Goal: Check status: Check status

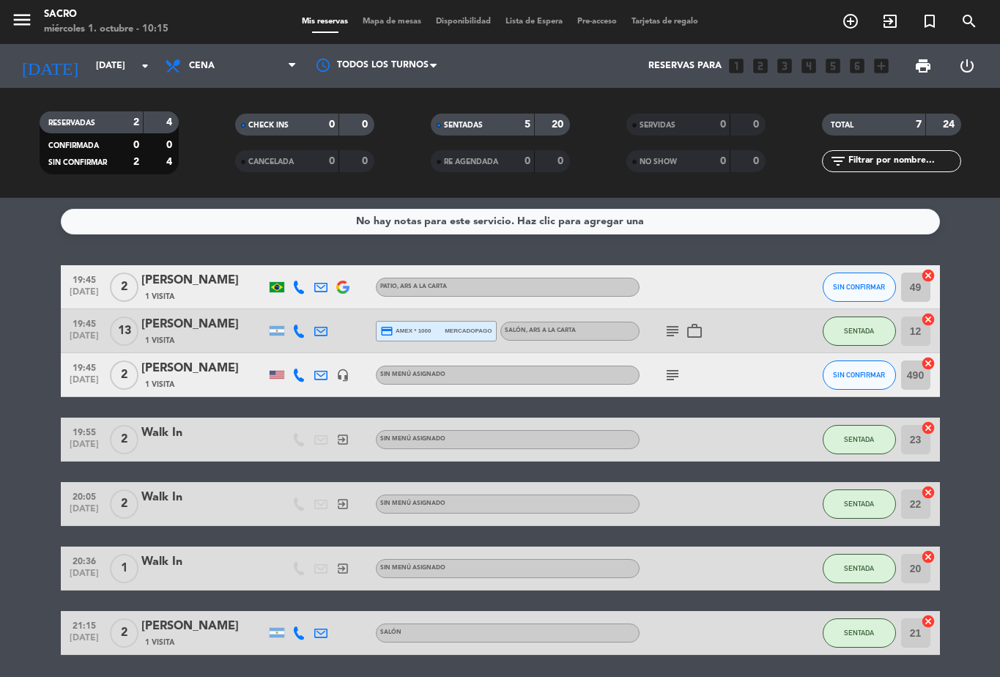
click at [133, 69] on input "[DATE]" at bounding box center [151, 66] width 124 height 25
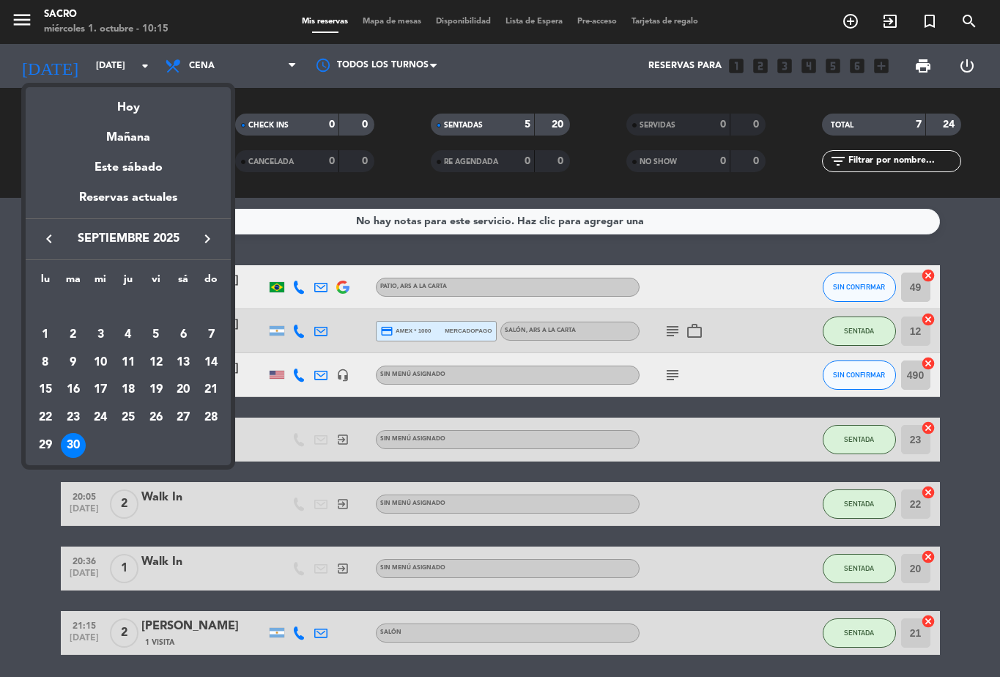
click at [191, 124] on div "Mañana" at bounding box center [128, 132] width 205 height 30
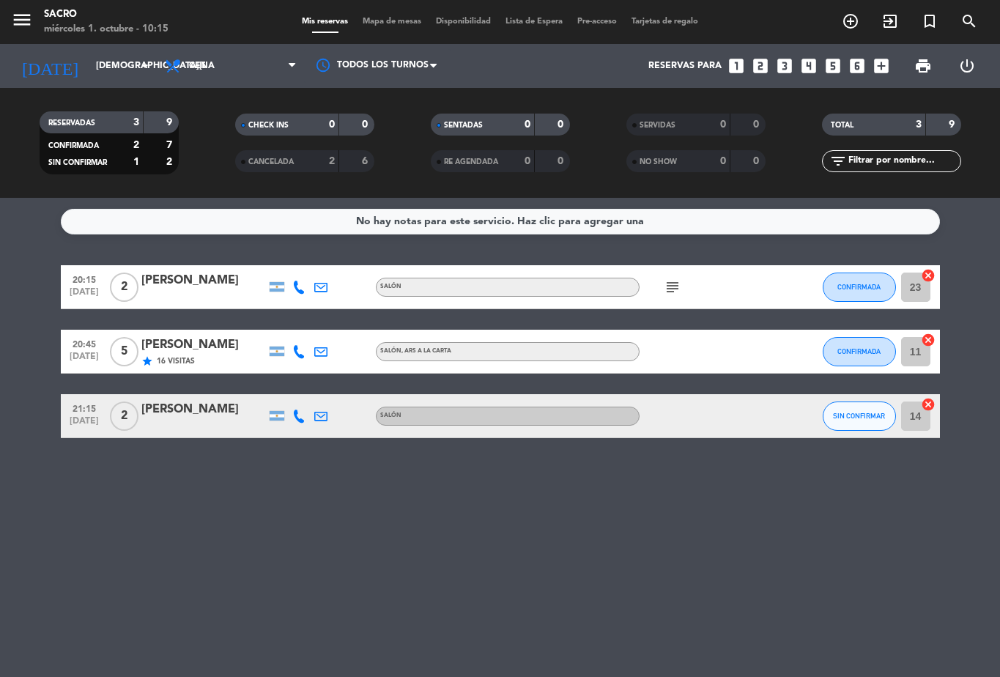
click at [121, 59] on input "[DEMOGRAPHIC_DATA][DATE]" at bounding box center [151, 66] width 124 height 25
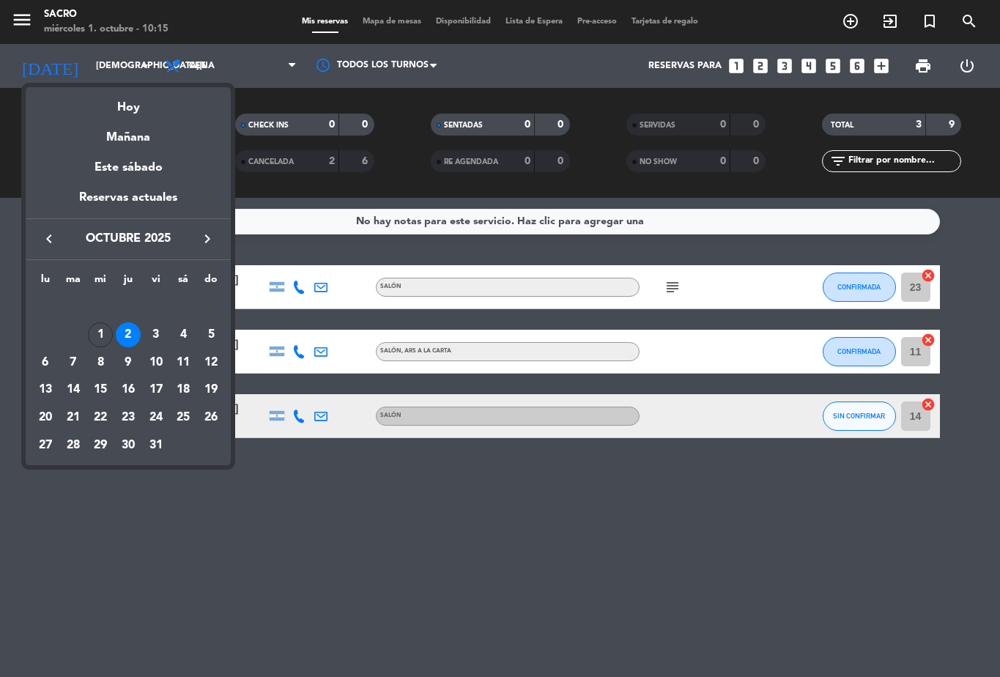
click at [147, 111] on div "Hoy" at bounding box center [128, 102] width 205 height 30
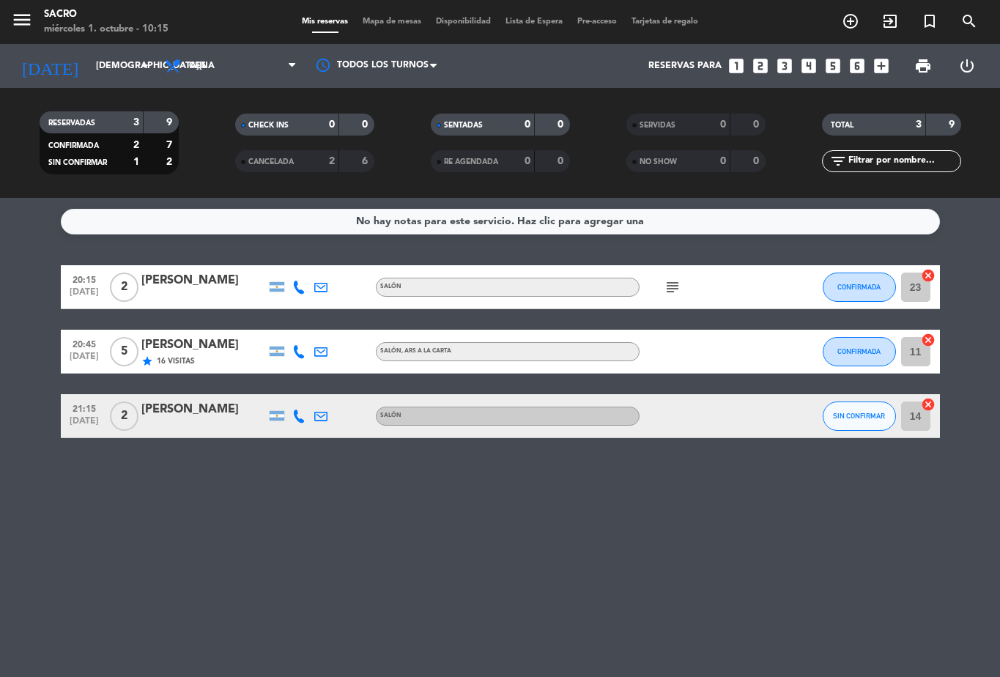
type input "[DATE]"
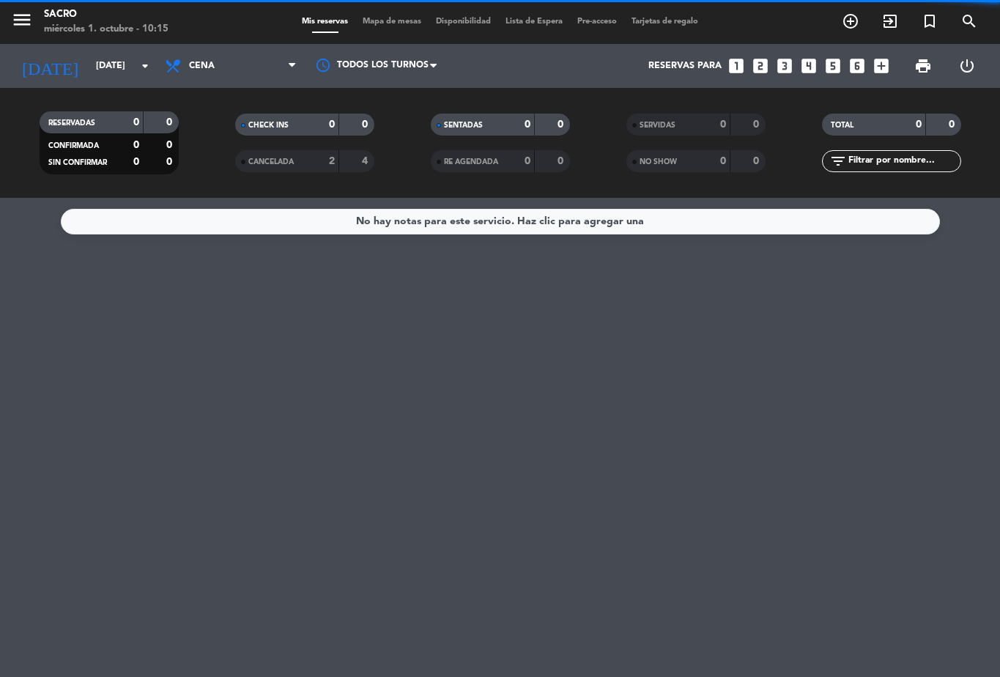
click at [273, 64] on span "Cena" at bounding box center [231, 66] width 147 height 32
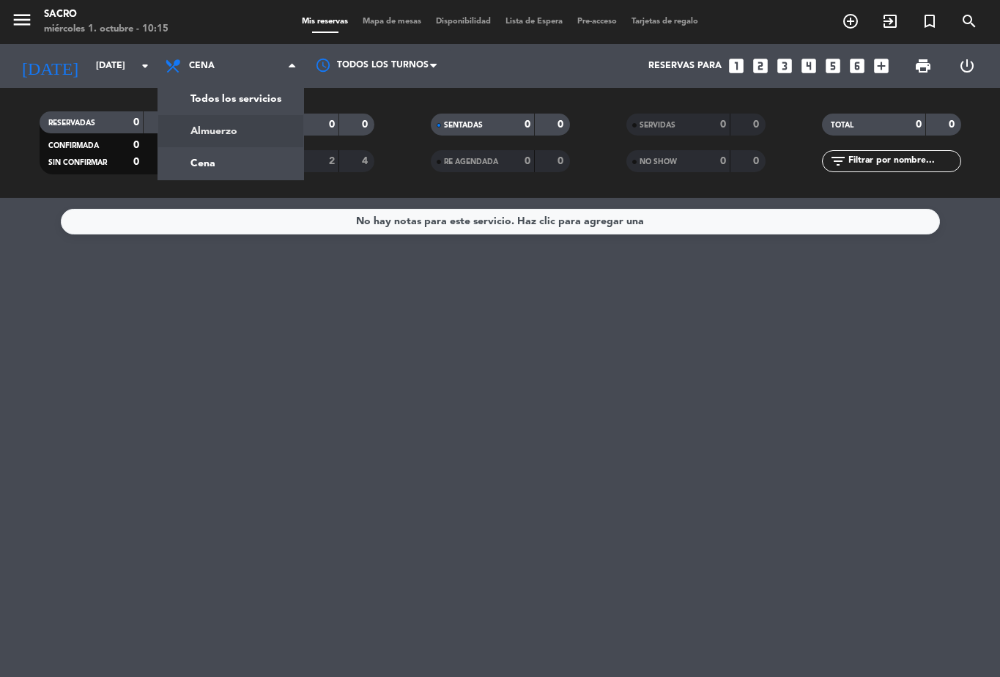
click at [268, 131] on div "menu Sacro [DATE] 1. octubre - 10:15 Mis reservas Mapa de mesas Disponibilidad …" at bounding box center [500, 99] width 1000 height 198
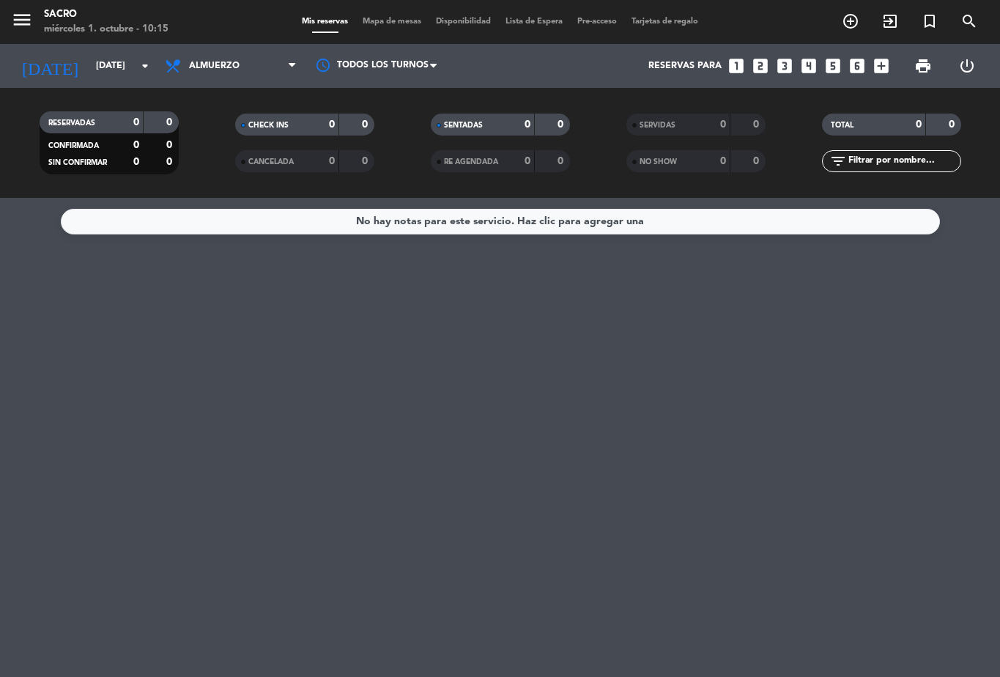
click at [263, 54] on span "Almuerzo" at bounding box center [231, 66] width 147 height 32
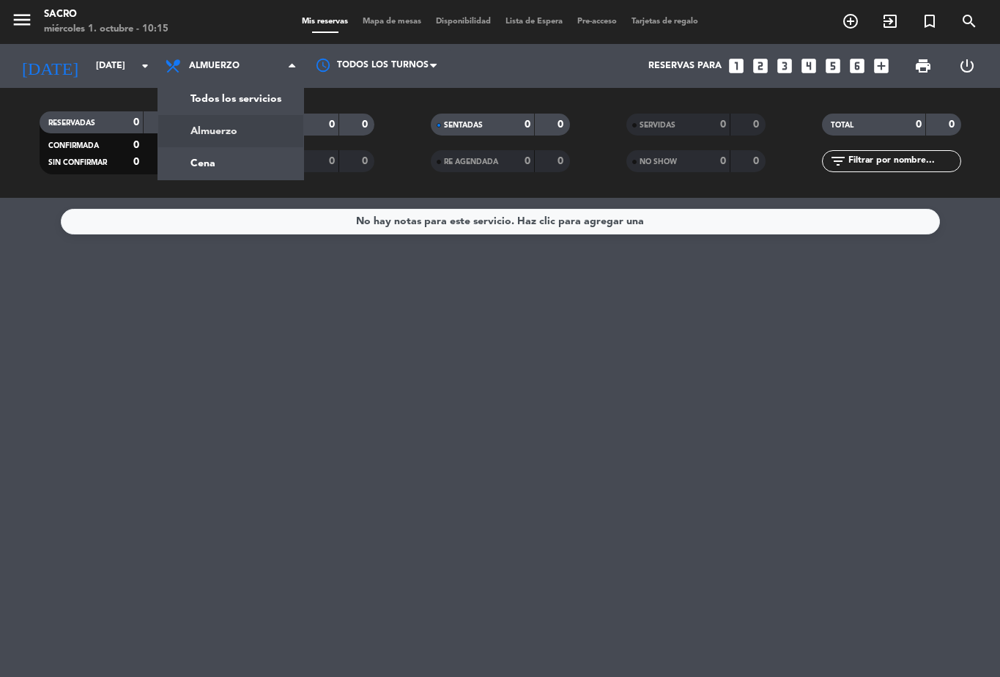
click at [243, 158] on div "menu Sacro [DATE] 1. octubre - 10:15 Mis reservas Mapa de mesas Disponibilidad …" at bounding box center [500, 99] width 1000 height 198
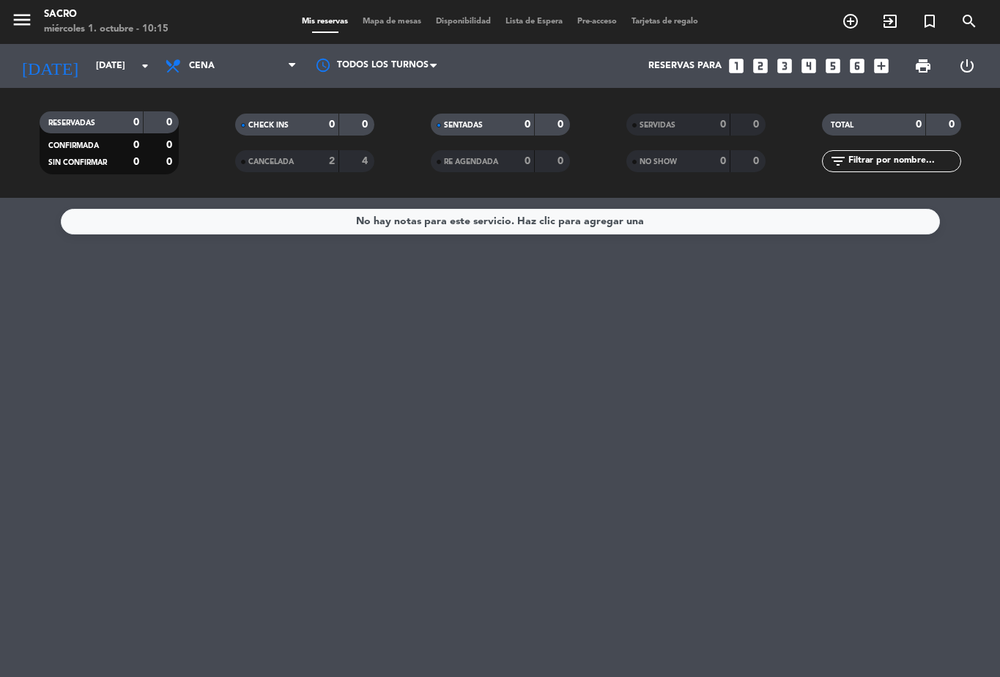
click at [251, 62] on span "Cena" at bounding box center [231, 66] width 147 height 32
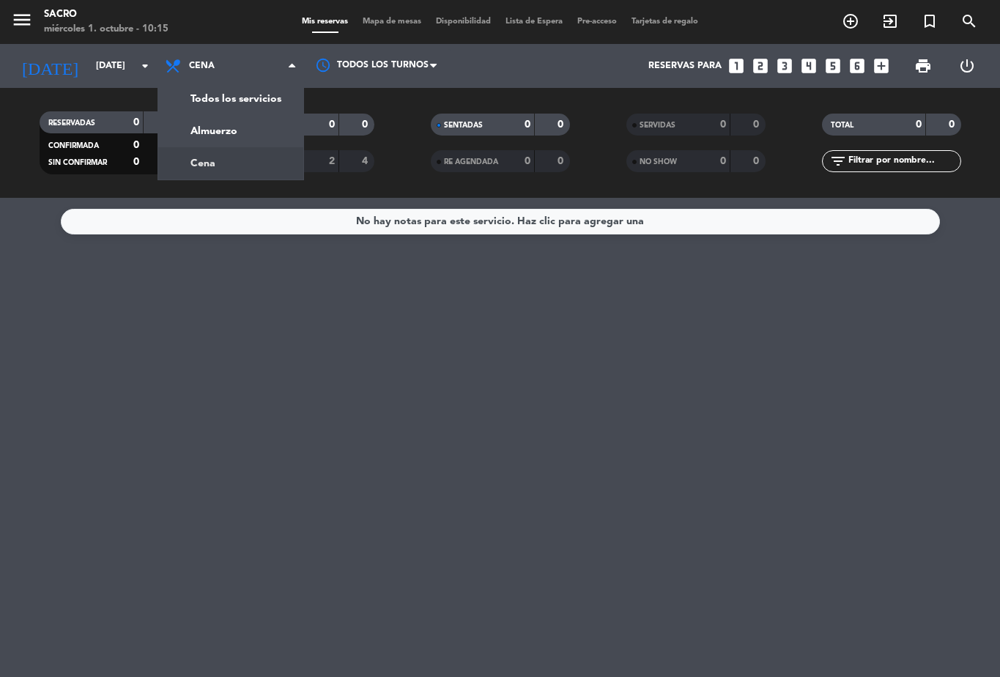
click at [260, 139] on div "menu Sacro [DATE] 1. octubre - 10:15 Mis reservas Mapa de mesas Disponibilidad …" at bounding box center [500, 99] width 1000 height 198
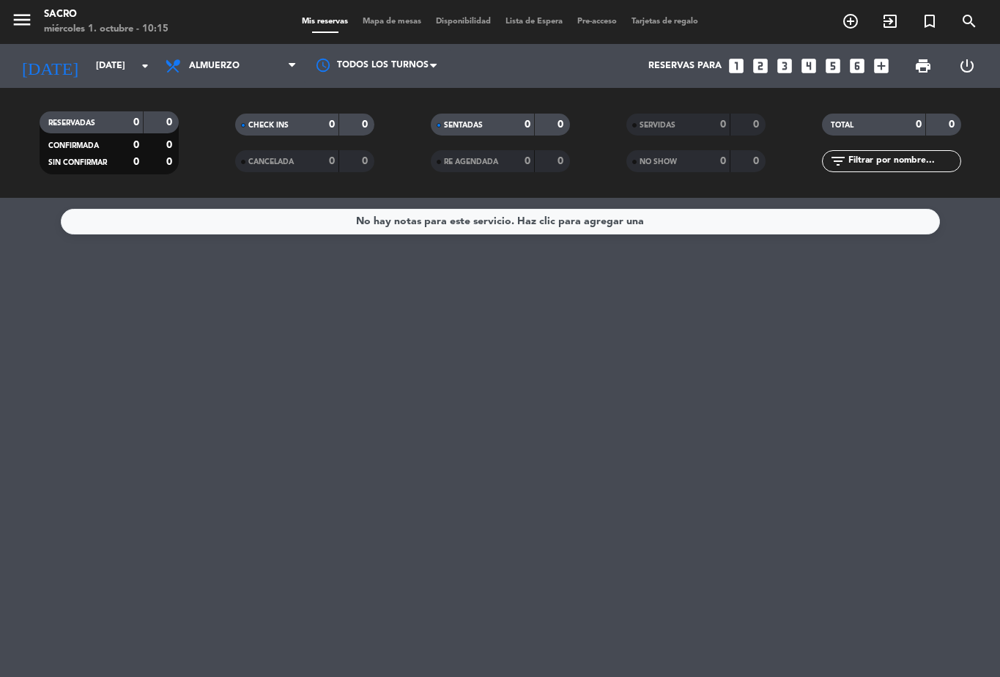
click at [276, 79] on span "Almuerzo" at bounding box center [231, 66] width 147 height 32
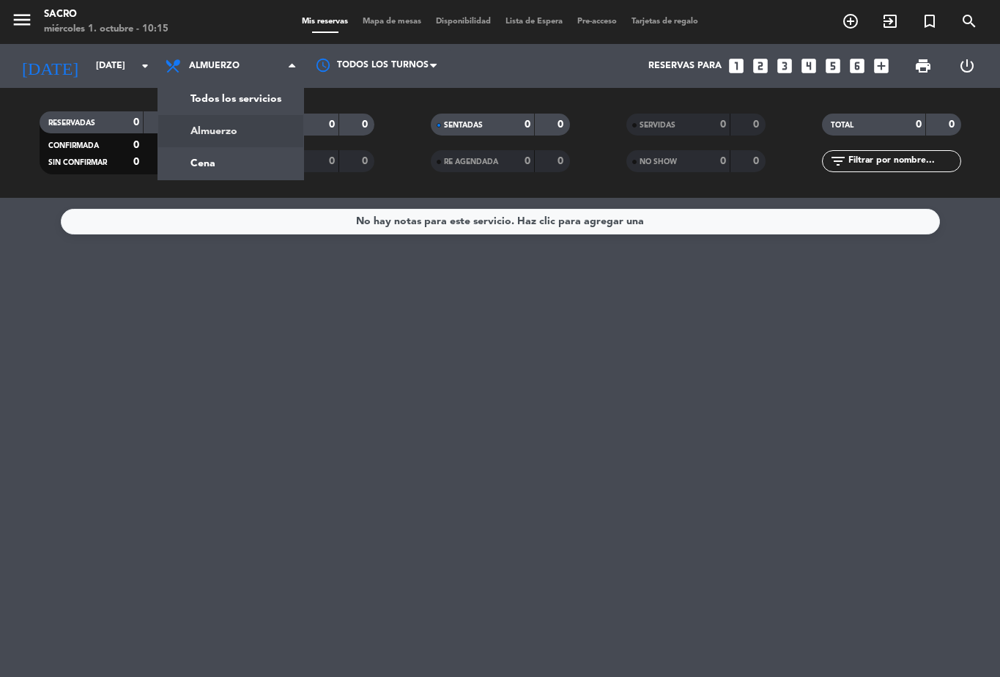
click at [210, 176] on div "menu Sacro [DATE] 1. octubre - 10:15 Mis reservas Mapa de mesas Disponibilidad …" at bounding box center [500, 99] width 1000 height 198
